Goal: Information Seeking & Learning: Find specific page/section

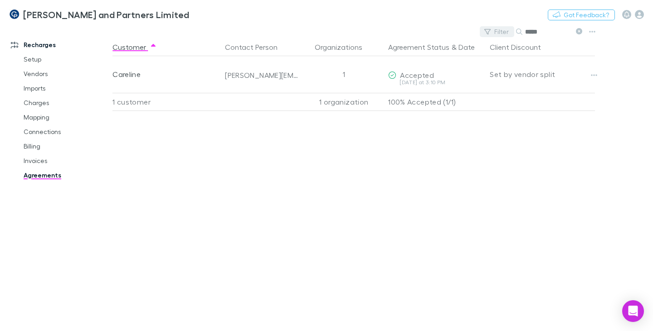
drag, startPoint x: 542, startPoint y: 32, endPoint x: 503, endPoint y: 36, distance: 38.7
click at [503, 36] on div "Filter Search *****" at bounding box center [533, 31] width 106 height 13
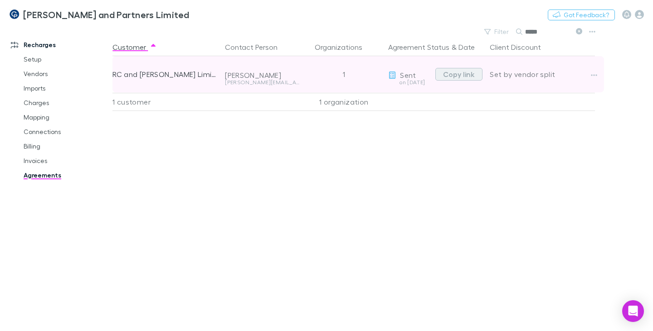
type input "*****"
click at [449, 73] on button "Copy link" at bounding box center [458, 74] width 47 height 13
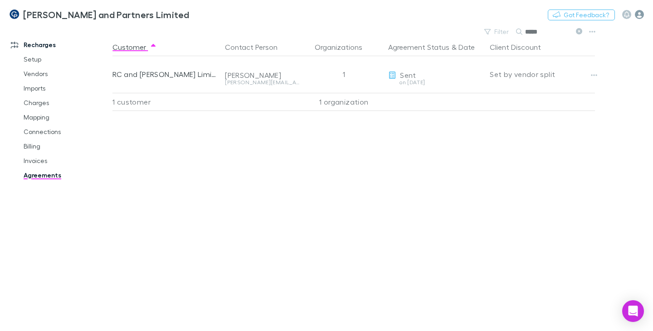
click at [639, 12] on icon "button" at bounding box center [639, 14] width 9 height 9
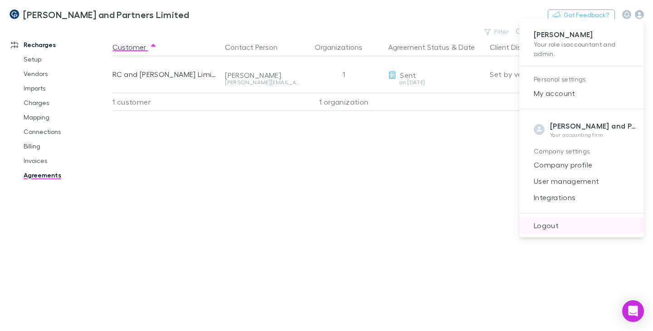
click at [557, 224] on span "Logout" at bounding box center [581, 225] width 110 height 11
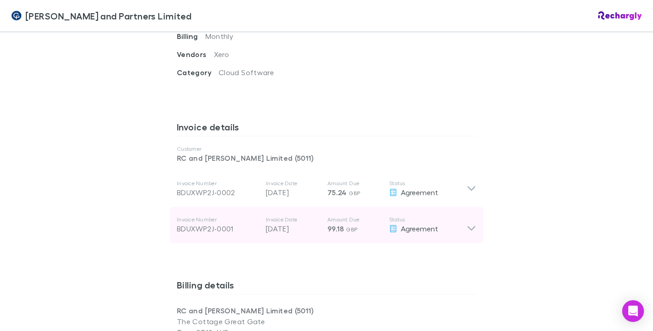
scroll to position [423, 0]
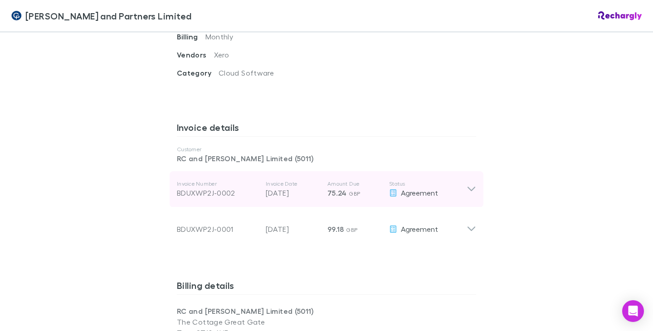
click at [469, 184] on icon at bounding box center [472, 189] width 10 height 11
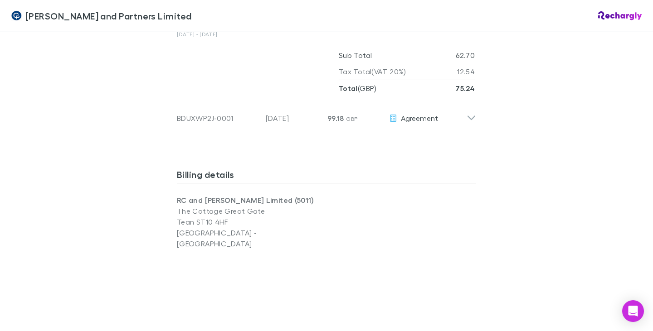
scroll to position [695, 0]
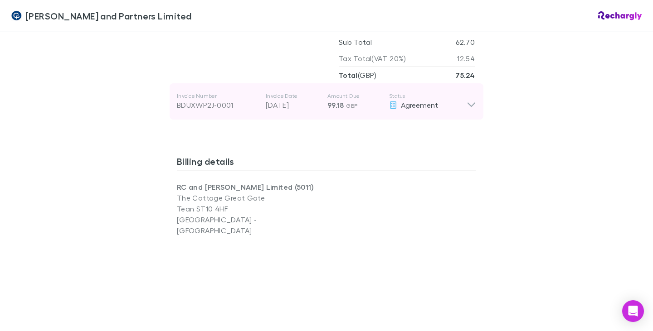
click at [470, 92] on icon at bounding box center [472, 101] width 10 height 18
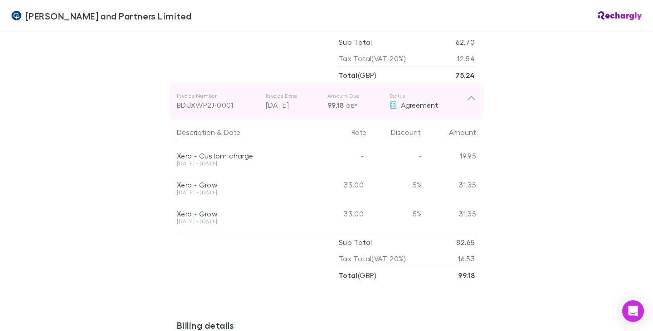
click at [468, 92] on icon at bounding box center [472, 101] width 10 height 18
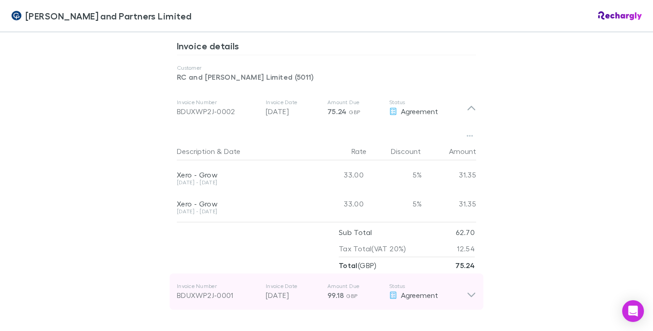
scroll to position [469, 0]
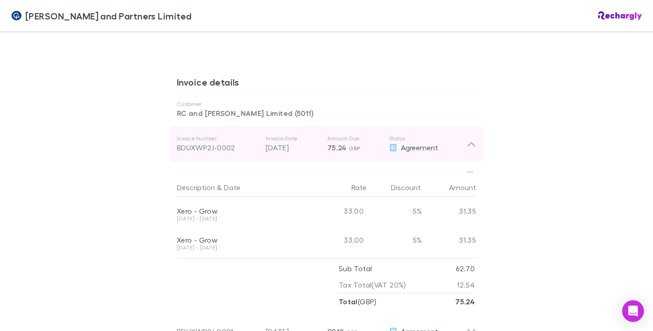
click at [467, 139] on icon at bounding box center [472, 144] width 10 height 11
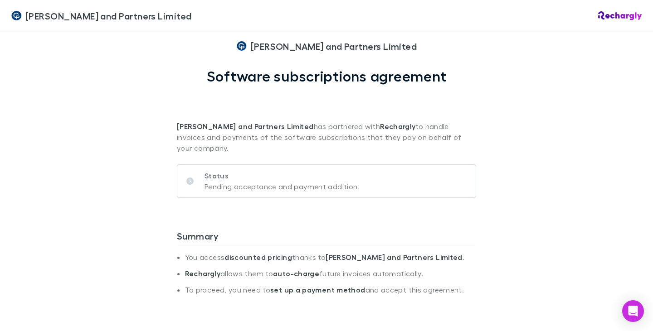
scroll to position [0, 0]
